Goal: Information Seeking & Learning: Learn about a topic

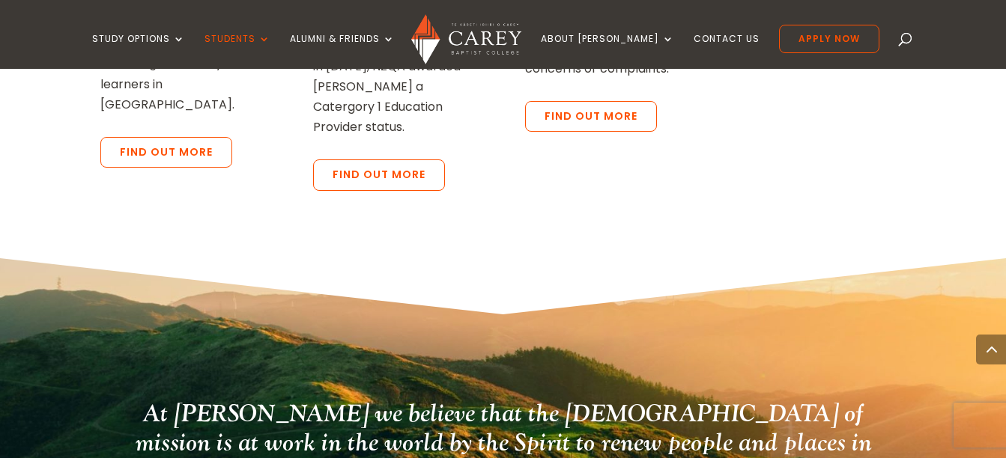
scroll to position [3443, 0]
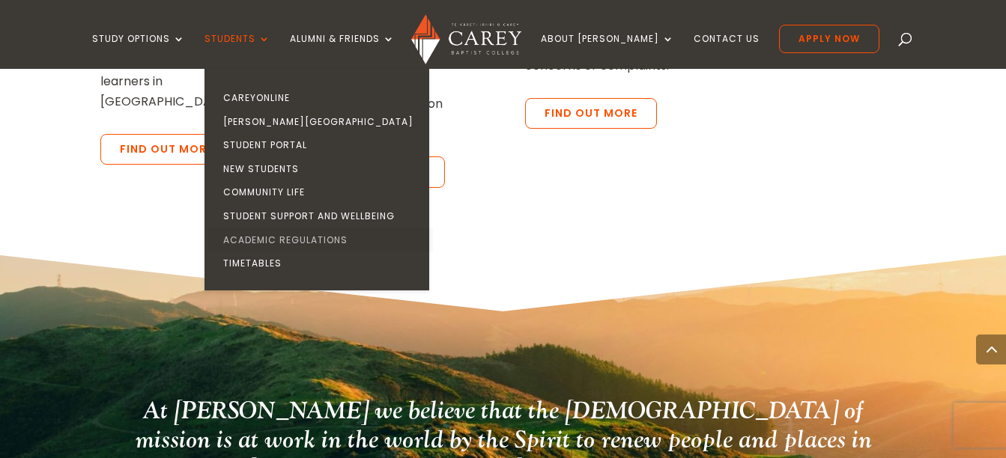
click at [311, 237] on link "Academic Regulations" at bounding box center [320, 240] width 225 height 24
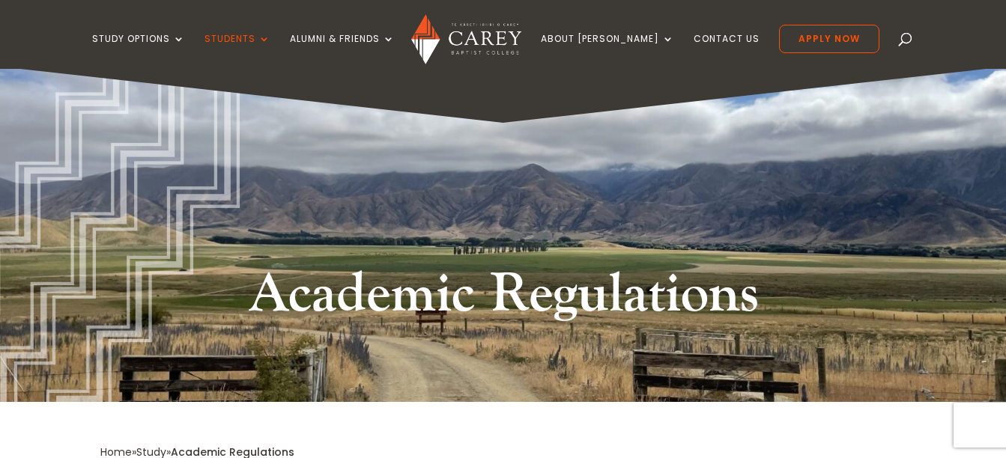
scroll to position [3, 0]
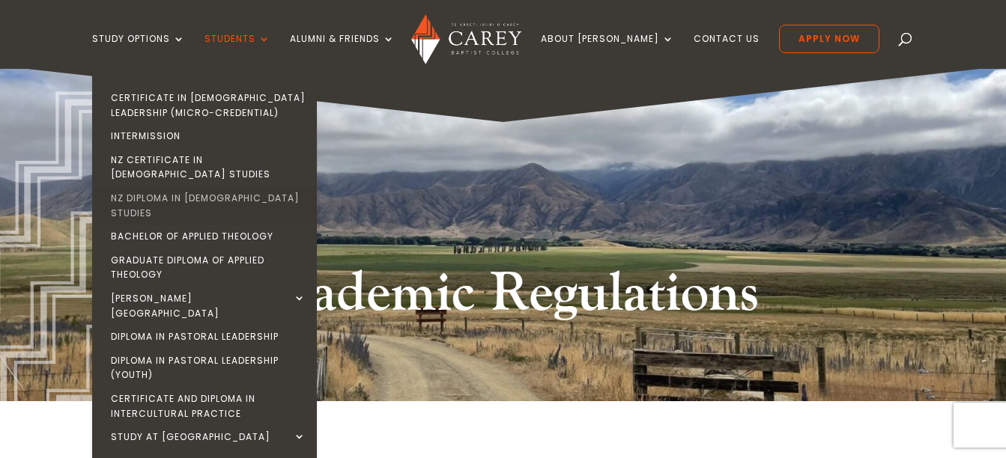
click at [235, 186] on link "NZ Diploma in [DEMOGRAPHIC_DATA] Studies" at bounding box center [208, 205] width 225 height 38
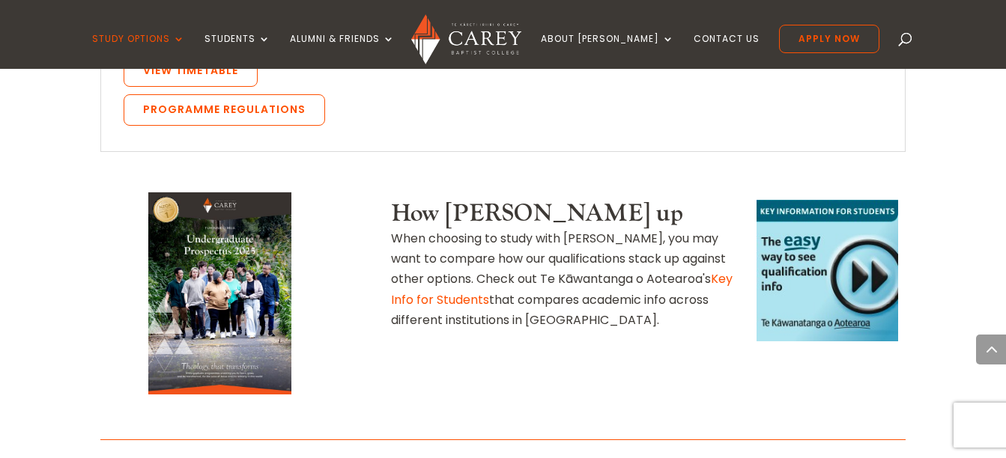
scroll to position [1803, 0]
click at [240, 204] on img at bounding box center [219, 293] width 143 height 202
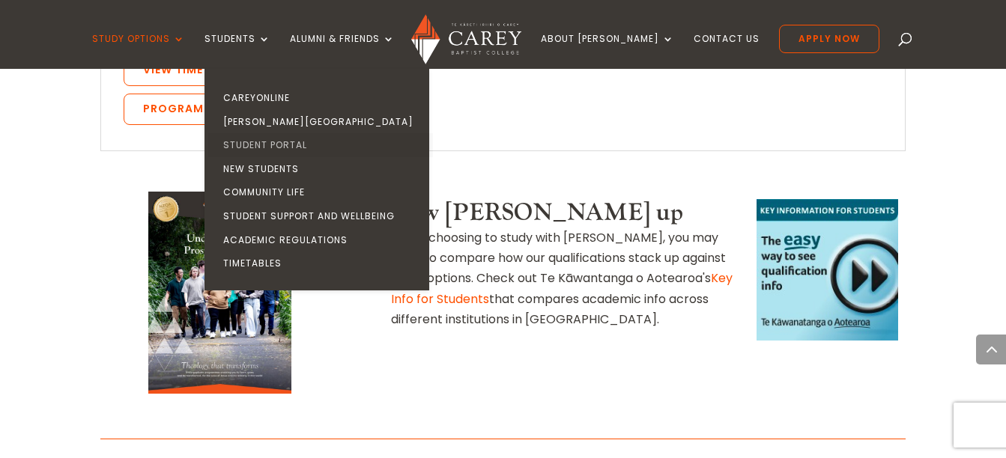
click at [312, 143] on link "Student Portal" at bounding box center [320, 145] width 225 height 24
click at [270, 38] on link "Students" at bounding box center [237, 51] width 66 height 35
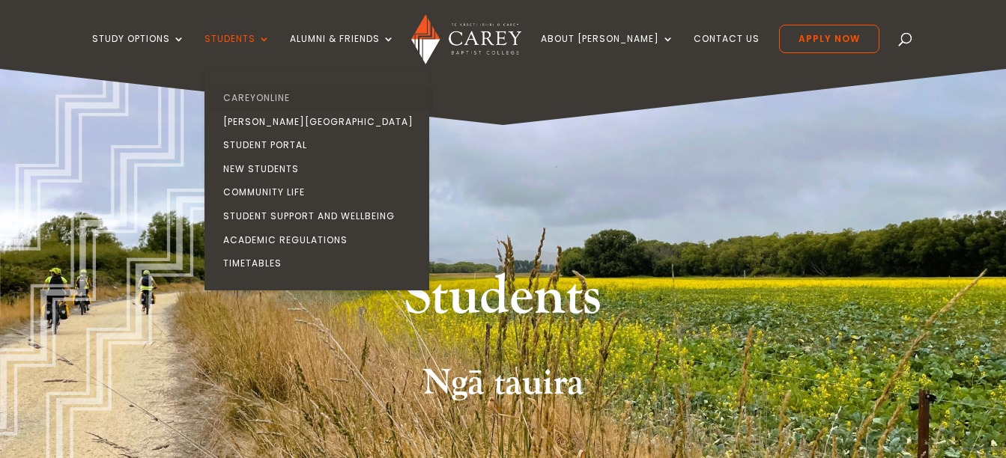
click at [303, 90] on link "CareyOnline" at bounding box center [320, 98] width 225 height 24
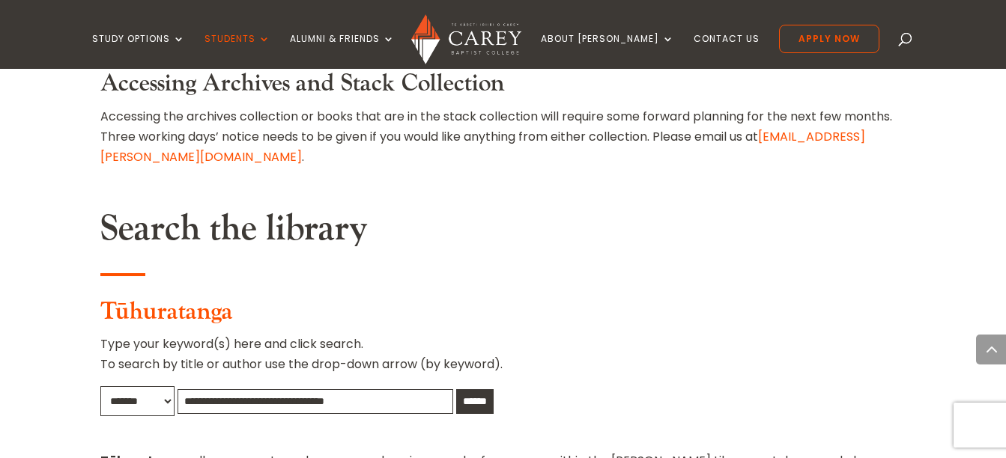
scroll to position [820, 0]
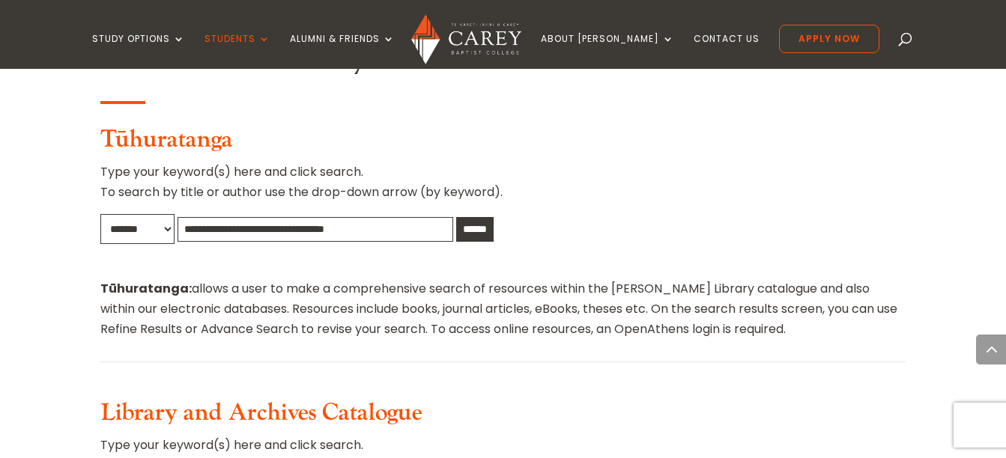
type input "**********"
